Goal: Transaction & Acquisition: Purchase product/service

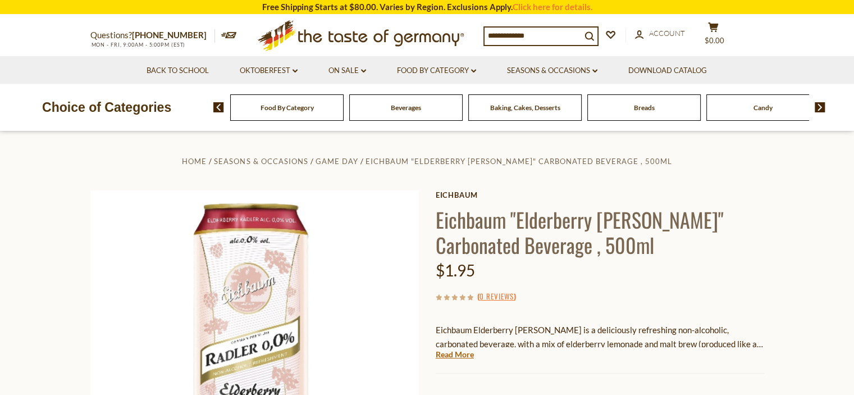
drag, startPoint x: 859, startPoint y: 51, endPoint x: 862, endPoint y: 15, distance: 36.0
click at [344, 113] on div "Beverages" at bounding box center [286, 107] width 113 height 26
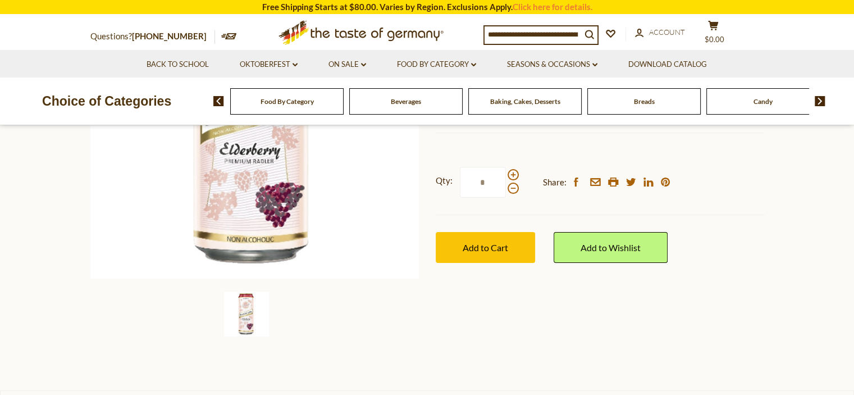
scroll to position [151, 0]
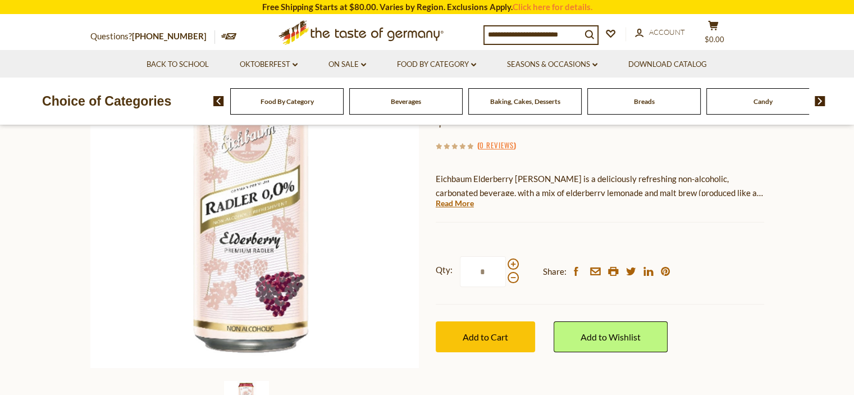
click at [514, 277] on span at bounding box center [512, 277] width 11 height 11
click at [506, 277] on input "*" at bounding box center [483, 271] width 46 height 31
click at [512, 263] on span at bounding box center [512, 263] width 11 height 11
click at [506, 263] on input "*" at bounding box center [483, 271] width 46 height 31
click at [514, 264] on span at bounding box center [512, 263] width 11 height 11
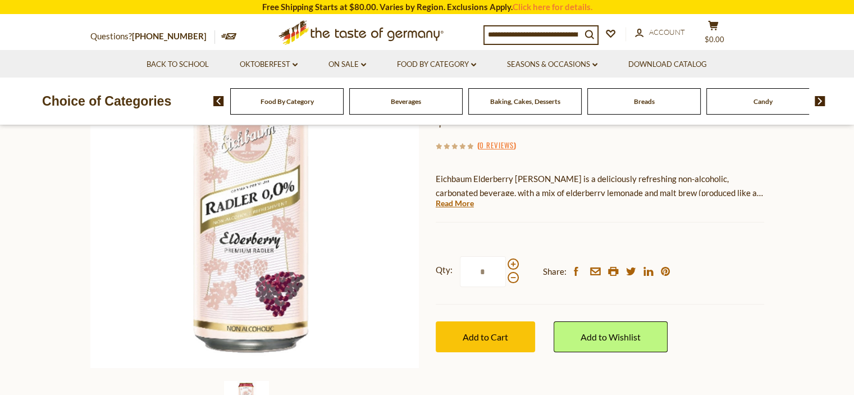
click at [506, 264] on input "*" at bounding box center [483, 271] width 46 height 31
click at [514, 264] on span at bounding box center [512, 263] width 11 height 11
click at [506, 264] on input "*" at bounding box center [483, 271] width 46 height 31
click at [514, 264] on span at bounding box center [512, 263] width 11 height 11
click at [506, 264] on input "*" at bounding box center [483, 271] width 46 height 31
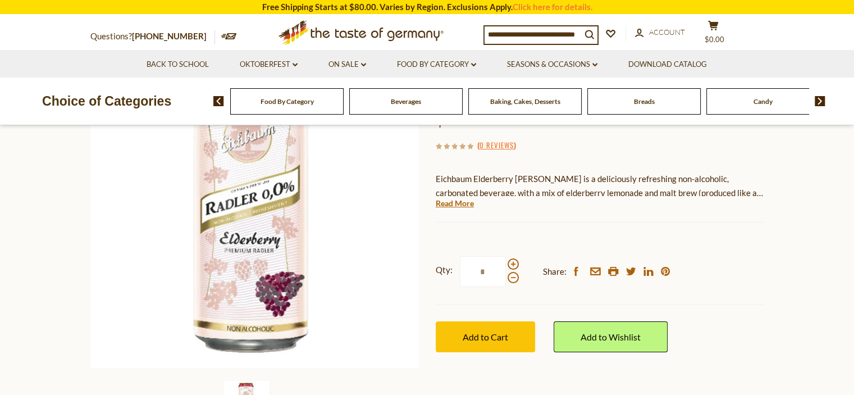
click at [454, 204] on link "Read More" at bounding box center [455, 203] width 38 height 11
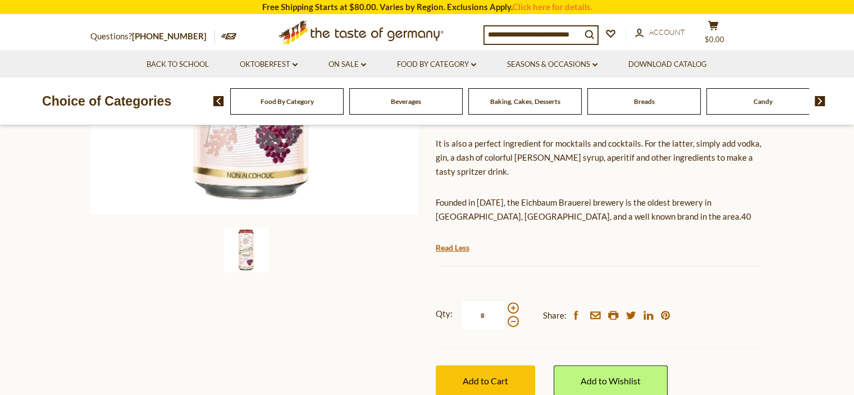
scroll to position [356, 0]
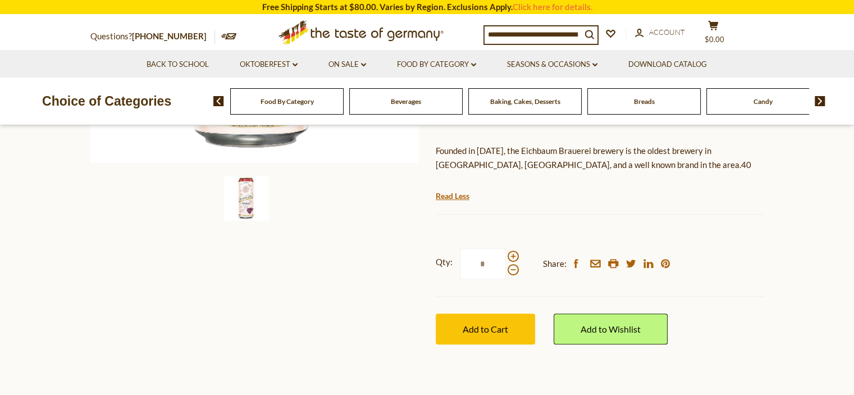
click at [514, 255] on span at bounding box center [512, 255] width 11 height 11
click at [506, 255] on input "*" at bounding box center [483, 263] width 46 height 31
click at [514, 255] on span at bounding box center [512, 255] width 11 height 11
click at [506, 255] on input "**" at bounding box center [483, 263] width 46 height 31
type input "**"
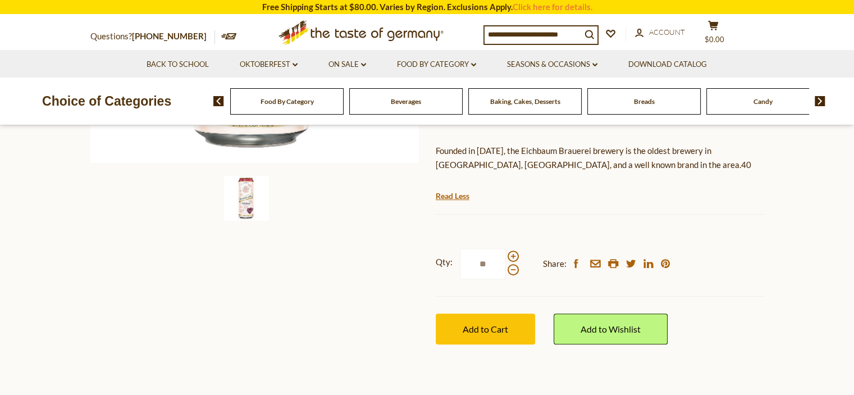
click at [494, 330] on span "Add to Cart" at bounding box center [484, 328] width 45 height 11
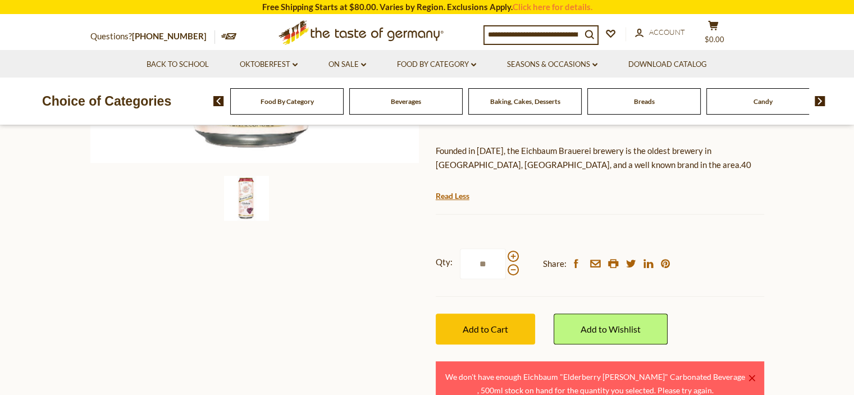
click at [748, 373] on div "× We don't have enough Eichbaum "Elderberry [PERSON_NAME]" Carbonated Beverage …" at bounding box center [600, 383] width 328 height 44
click at [749, 377] on link "×" at bounding box center [751, 377] width 7 height 7
